Goal: Task Accomplishment & Management: Manage account settings

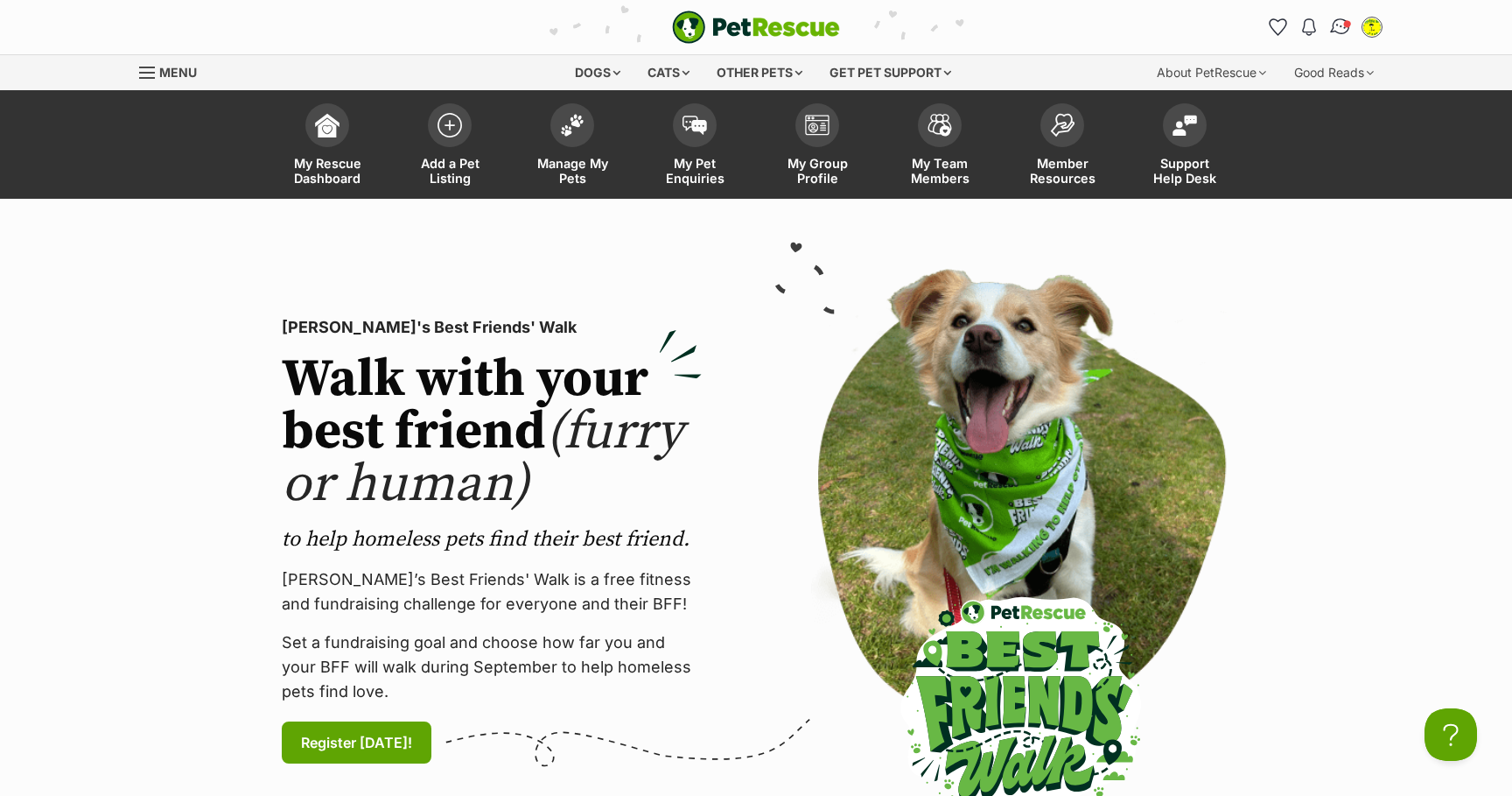
click at [1342, 22] on img "Conversations" at bounding box center [1341, 27] width 23 height 22
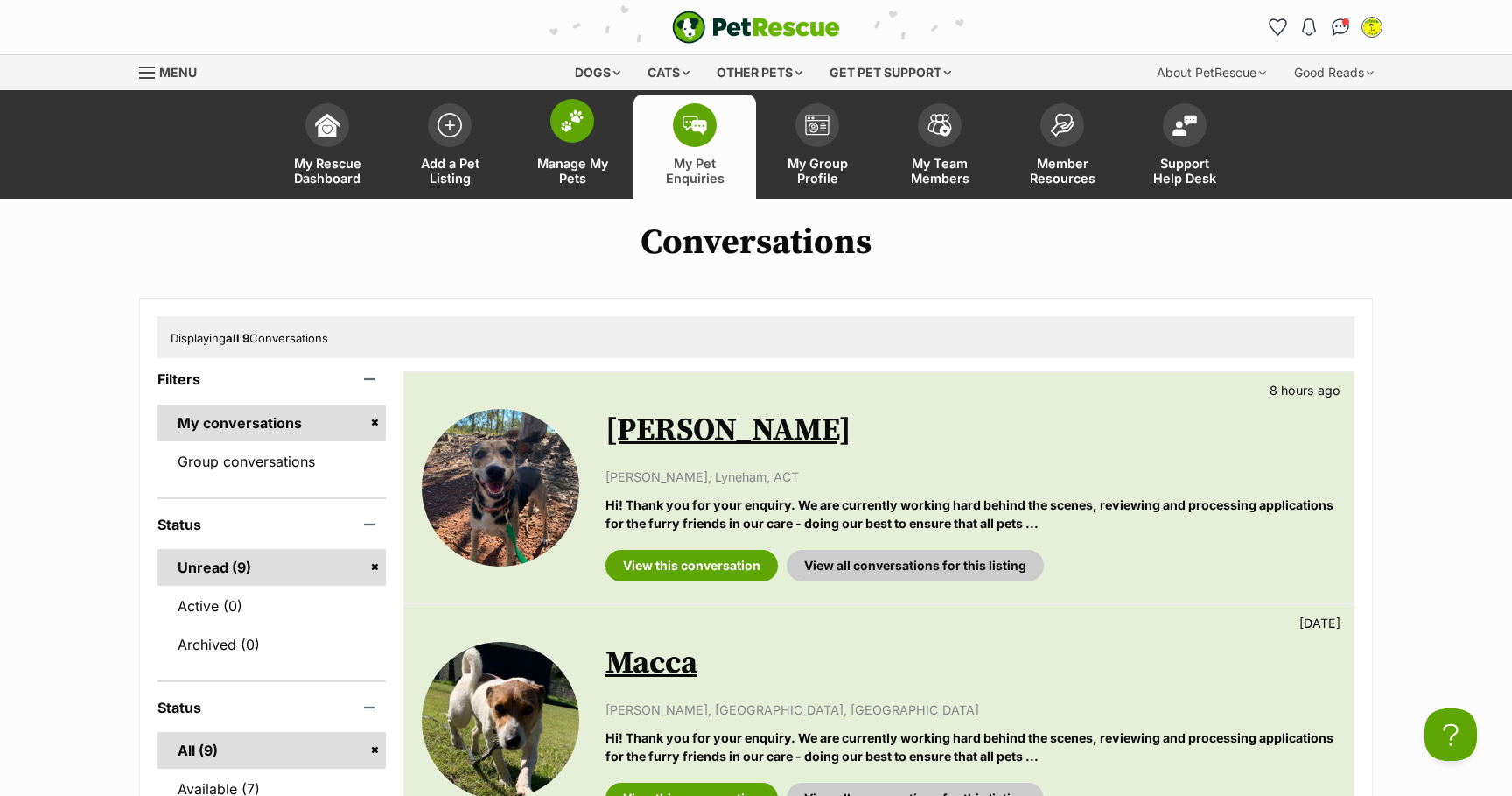
click at [568, 122] on img at bounding box center [571, 120] width 24 height 22
